Goal: Go to known website: Access a specific website the user already knows

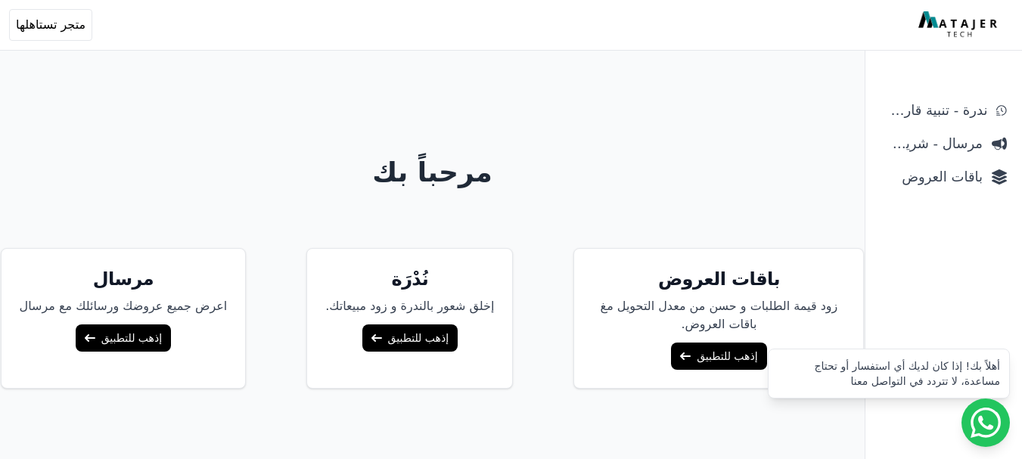
click at [704, 354] on link "إذهب للتطبيق" at bounding box center [718, 356] width 95 height 27
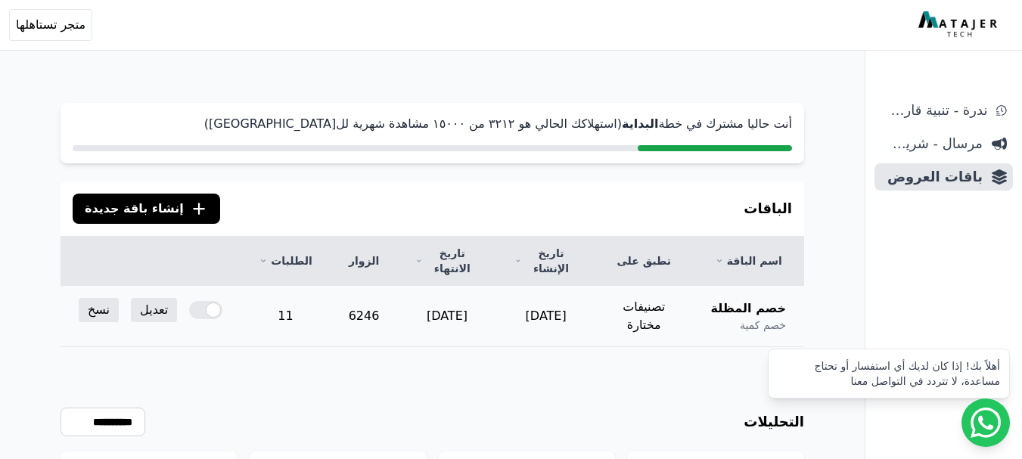
click at [198, 301] on div at bounding box center [205, 310] width 33 height 18
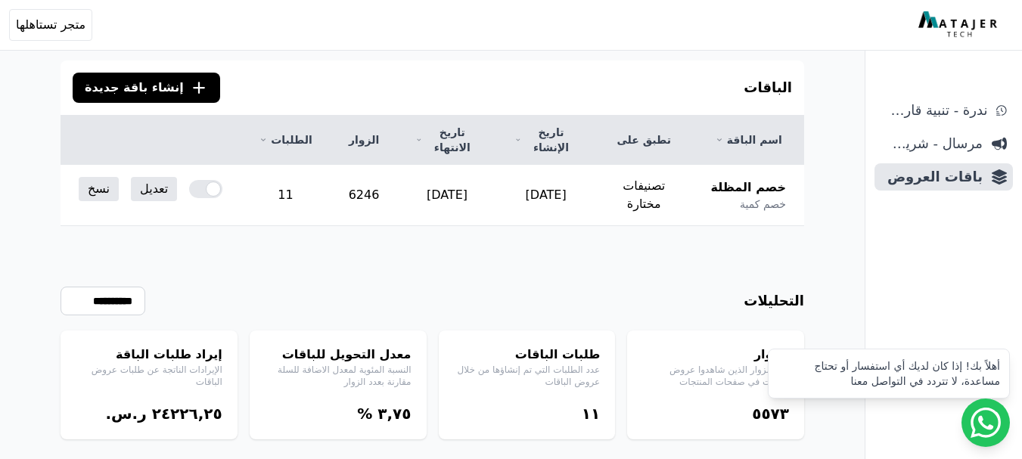
scroll to position [161, 0]
